Goal: Task Accomplishment & Management: Manage account settings

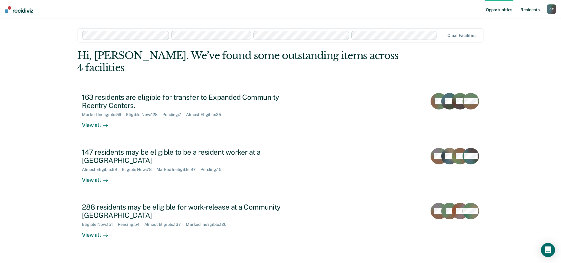
click at [531, 9] on link "Resident s" at bounding box center [530, 9] width 22 height 19
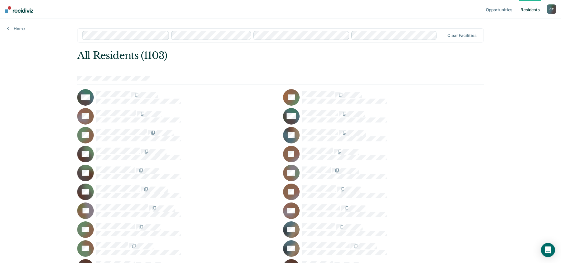
scroll to position [4861, 0]
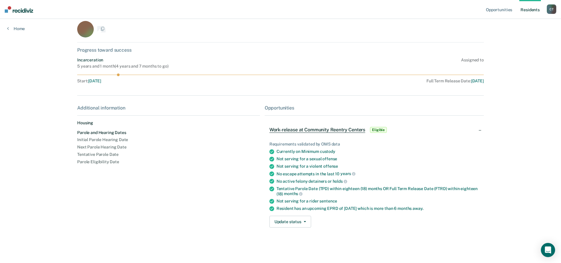
click at [303, 35] on div "Opportunities Resident s [PERSON_NAME] C T Profile How it works Log Out Home JS…" at bounding box center [280, 128] width 561 height 271
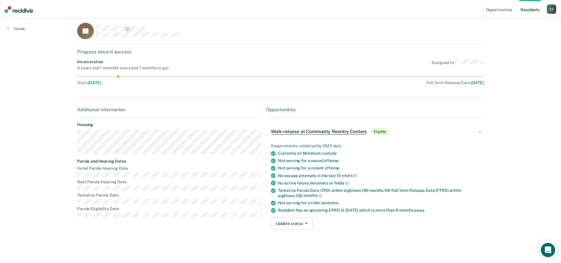
scroll to position [7, 0]
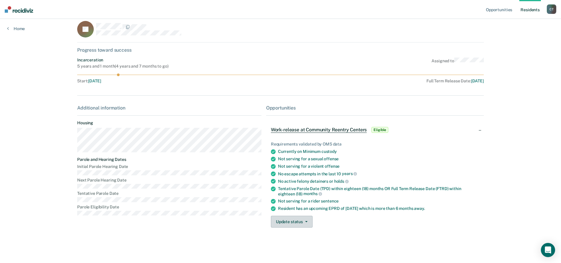
click at [292, 223] on button "Update status" at bounding box center [292, 222] width 42 height 12
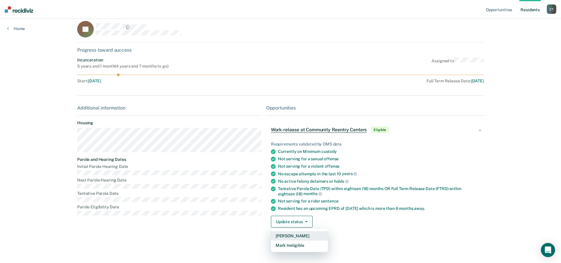
click at [283, 236] on button "[PERSON_NAME]" at bounding box center [299, 235] width 57 height 9
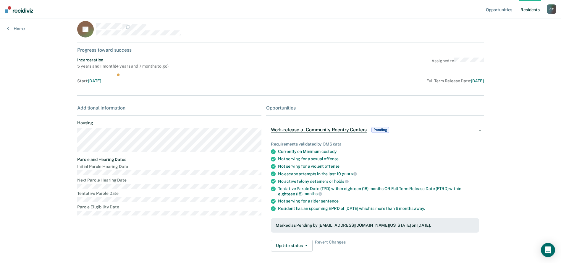
click at [527, 9] on link "Resident s" at bounding box center [530, 9] width 22 height 19
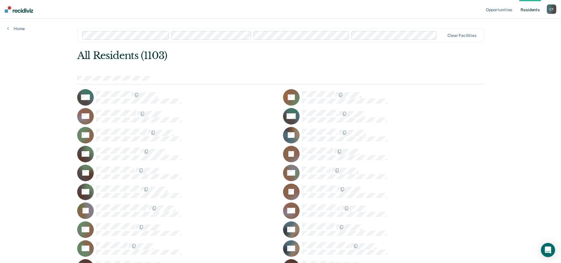
scroll to position [10478, 0]
